Goal: Information Seeking & Learning: Learn about a topic

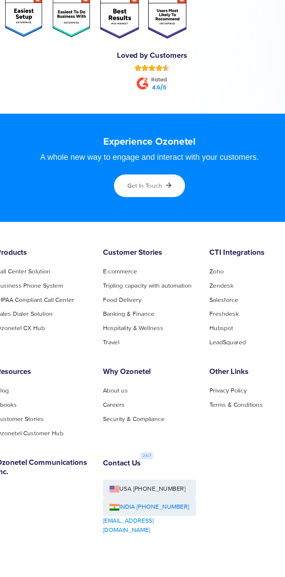
scroll to position [2826, 0]
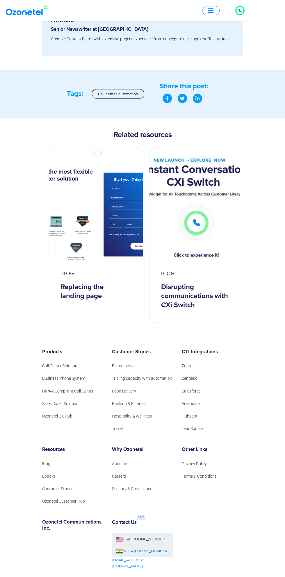
scroll to position [2047, 0]
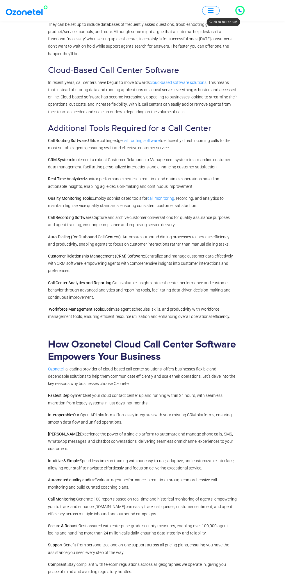
scroll to position [2306, 0]
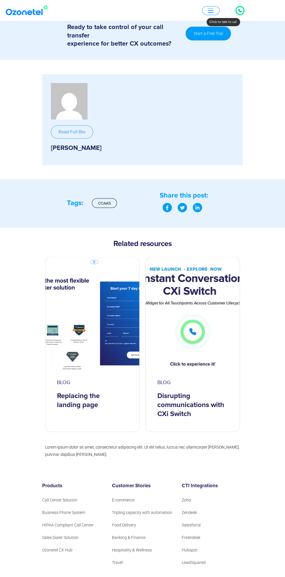
scroll to position [699, 0]
